Goal: Obtain resource: Obtain resource

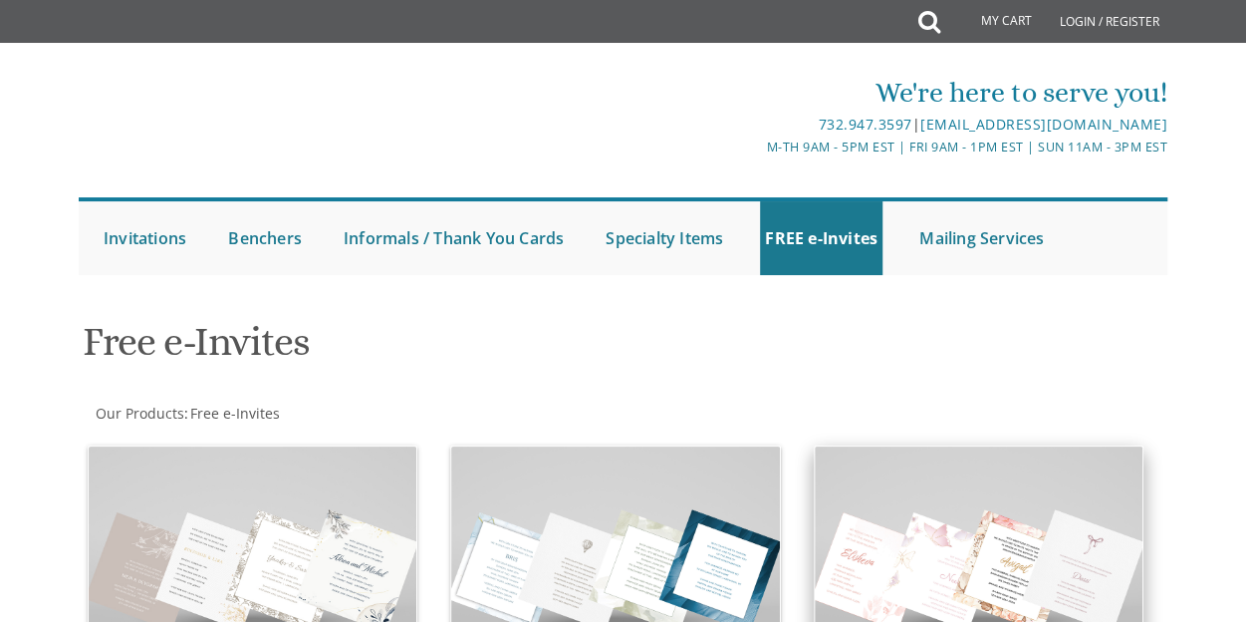
click at [957, 480] on img at bounding box center [979, 569] width 328 height 246
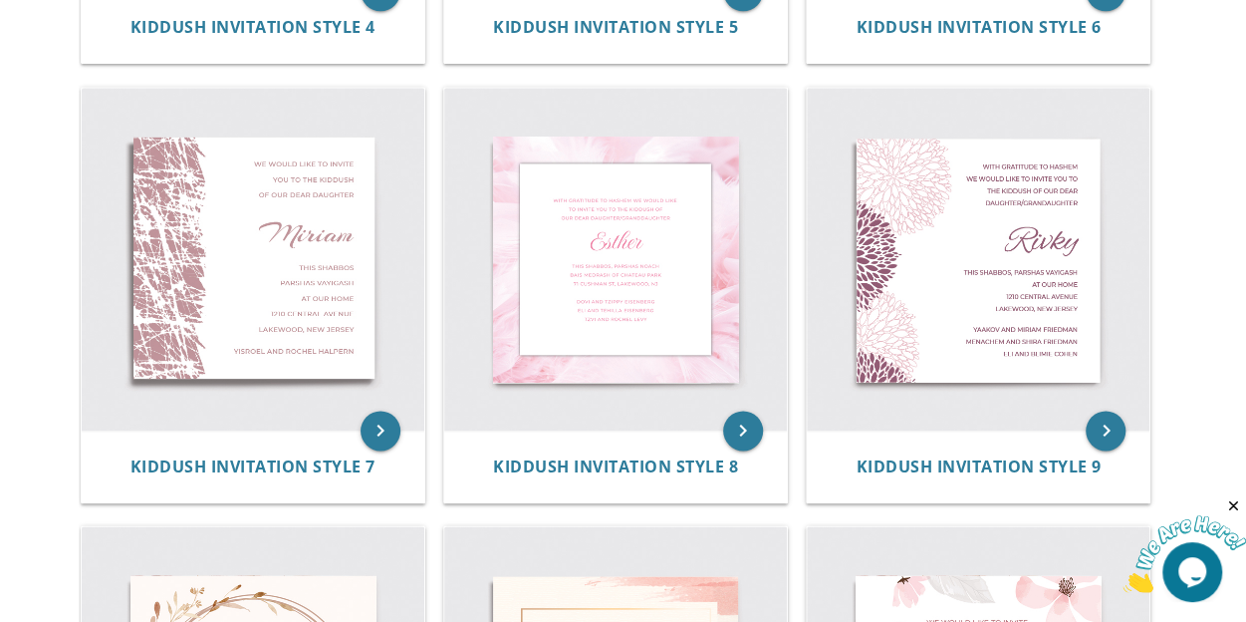
scroll to position [1189, 0]
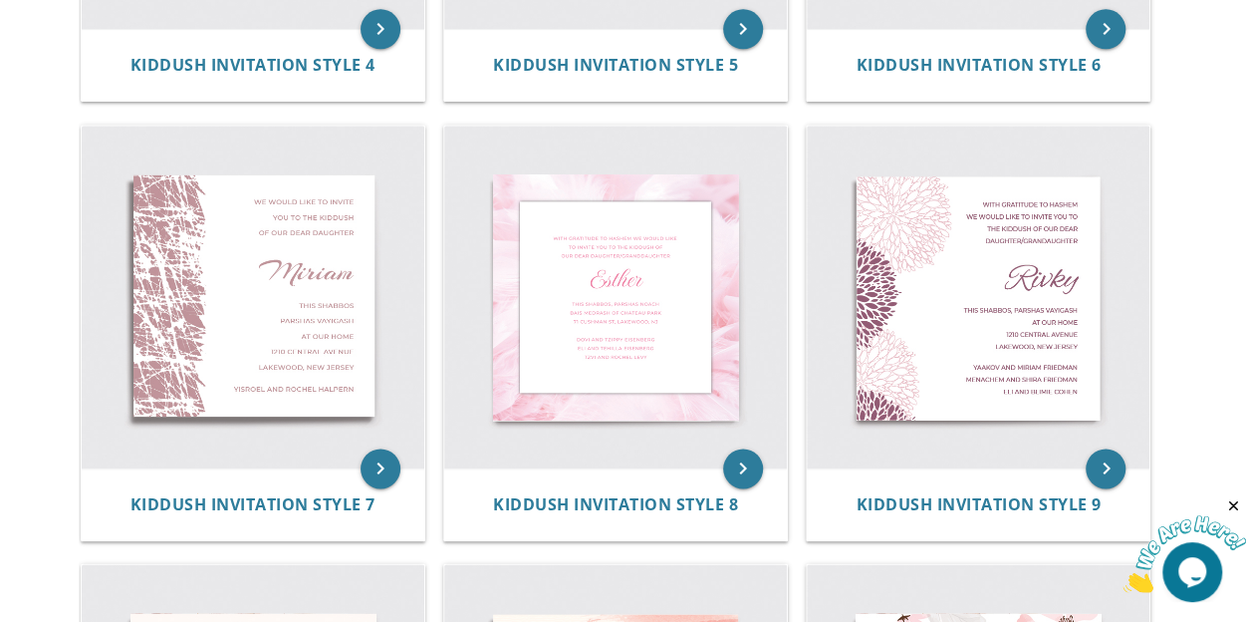
drag, startPoint x: 1253, startPoint y: 132, endPoint x: 1259, endPoint y: 364, distance: 231.2
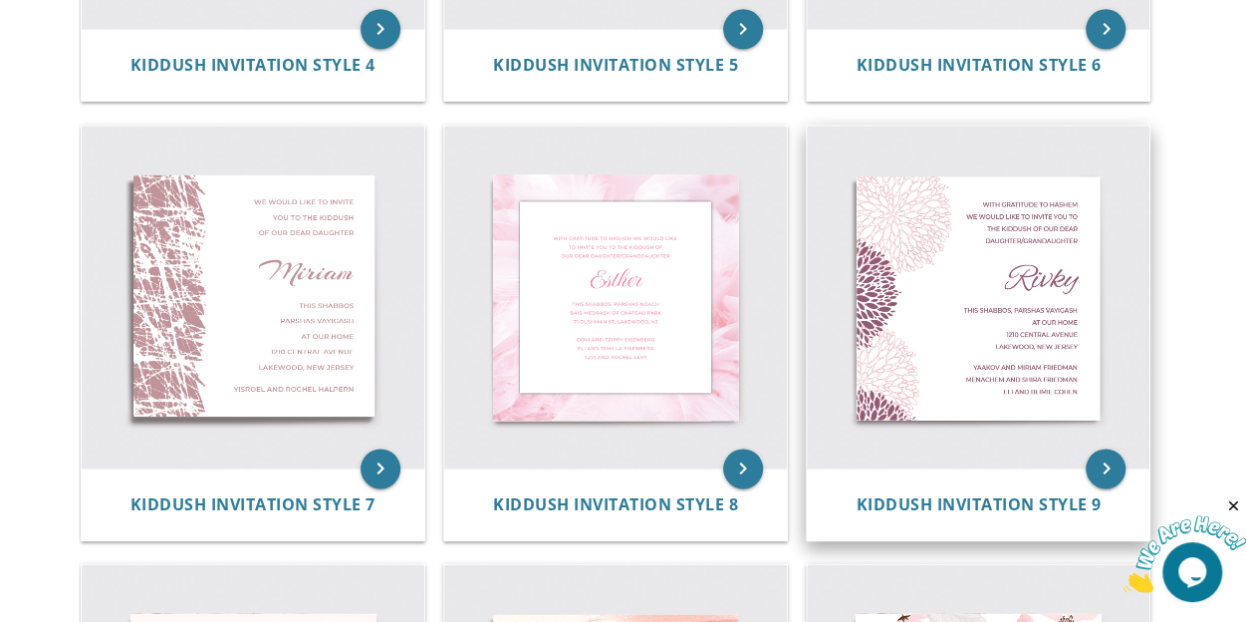
click at [1010, 358] on img at bounding box center [978, 297] width 343 height 343
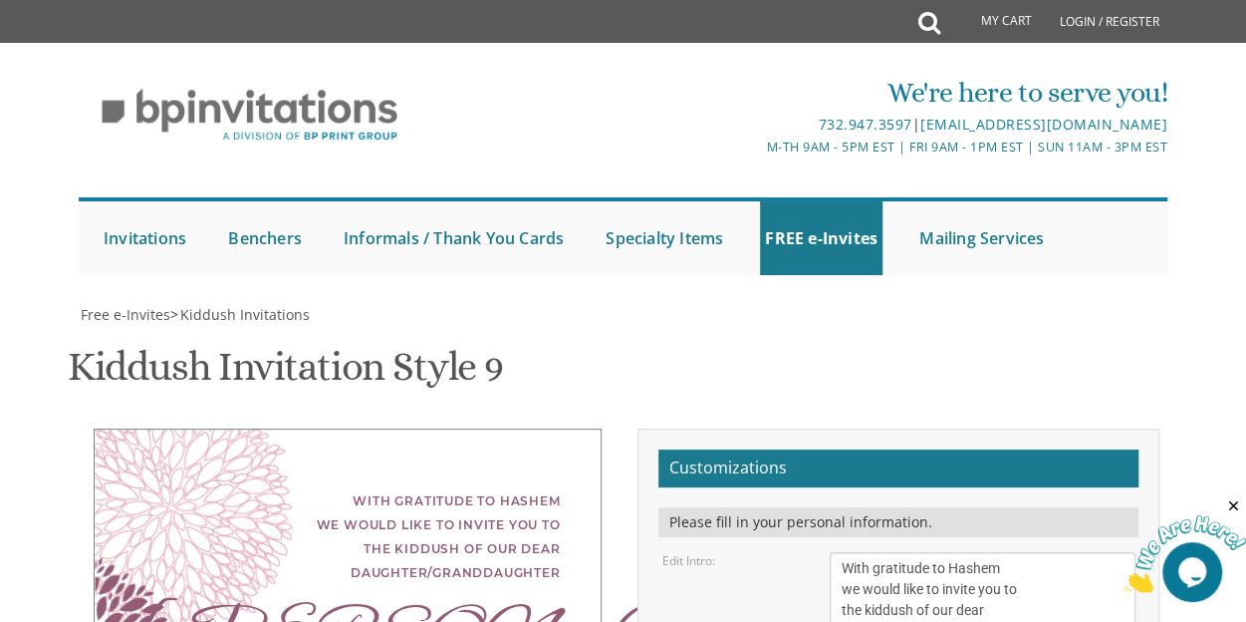
scroll to position [355, 0]
drag, startPoint x: 1006, startPoint y: 278, endPoint x: 896, endPoint y: 283, distance: 110.7
click at [896, 552] on textarea "With gratitude to Hashem we would like to invite you to the kiddush of our dear…" at bounding box center [982, 600] width 305 height 96
type textarea "With gratitude to Hashem we would like to invite you to the kiddush of our dear…"
drag, startPoint x: 883, startPoint y: 378, endPoint x: 830, endPoint y: 373, distance: 53.0
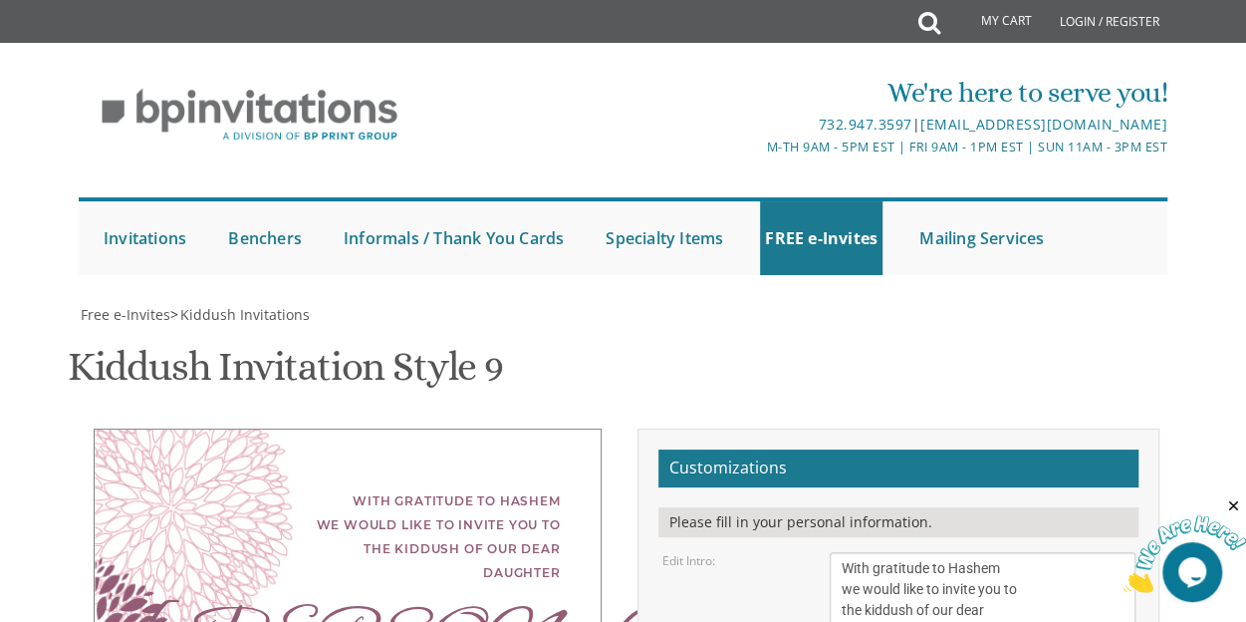
type textarea "Sara"
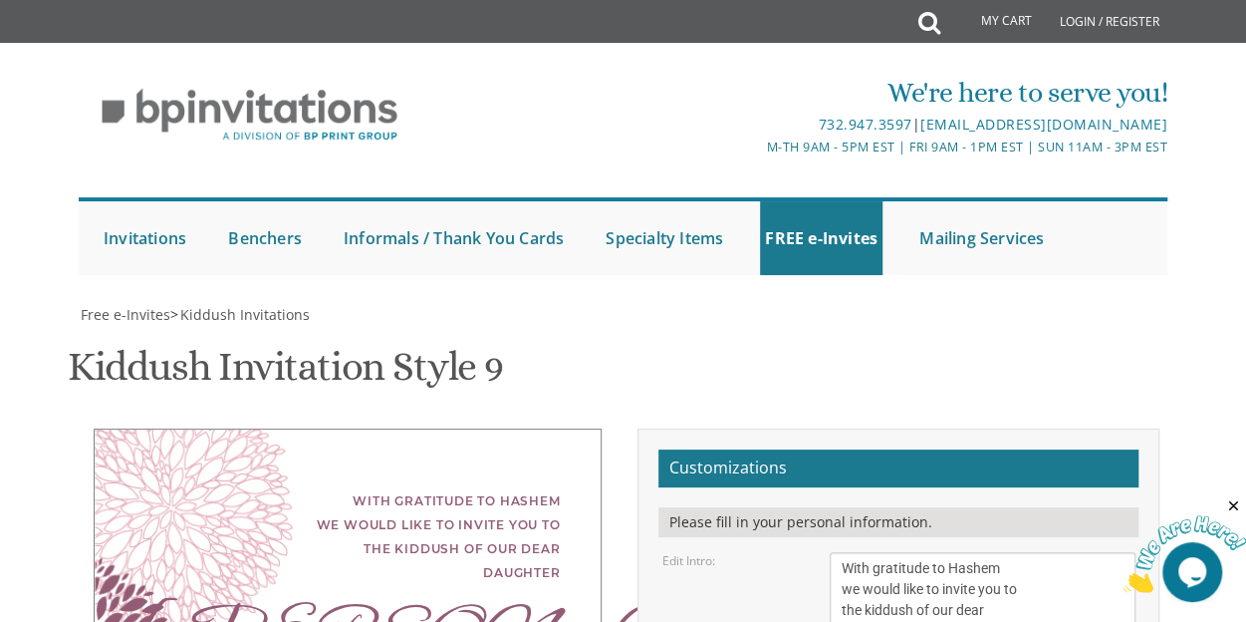
drag, startPoint x: 1105, startPoint y: 460, endPoint x: 1116, endPoint y: 473, distance: 17.0
type textarea "This Shabbos, Parshas Ki Savo Men at Cong. Bais Yehuda Shalom- 1 Linda Dr Women…"
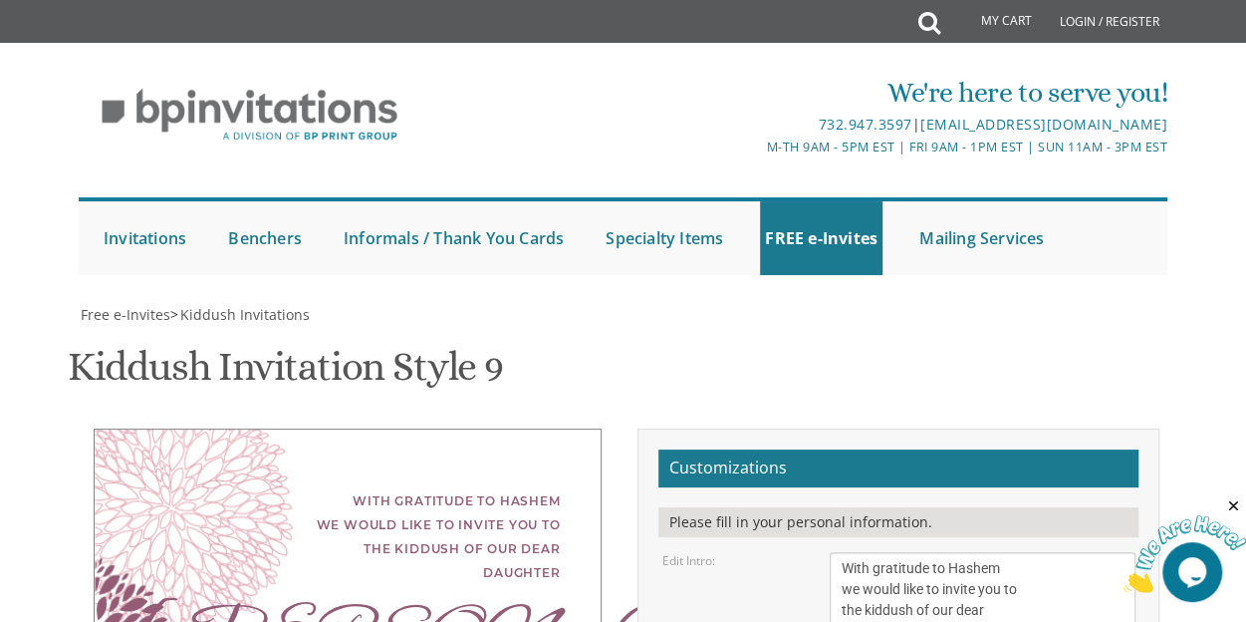
drag, startPoint x: 969, startPoint y: 474, endPoint x: 819, endPoint y: 396, distance: 169.3
type textarea "Tzvi Yaakov and Dina Gongola"
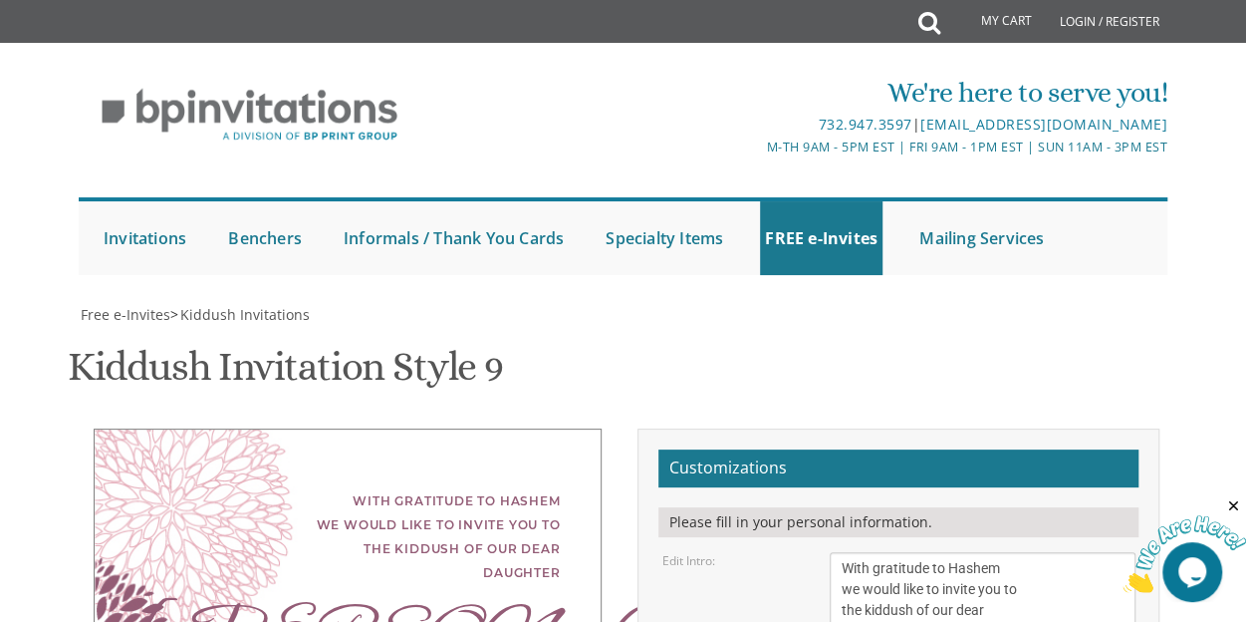
type input "drgongola@gmail.com"
